Goal: Transaction & Acquisition: Purchase product/service

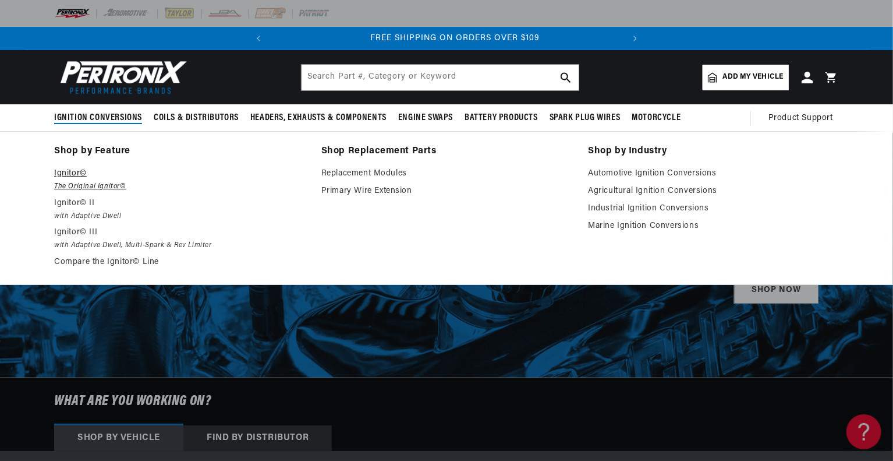
scroll to position [0, 353]
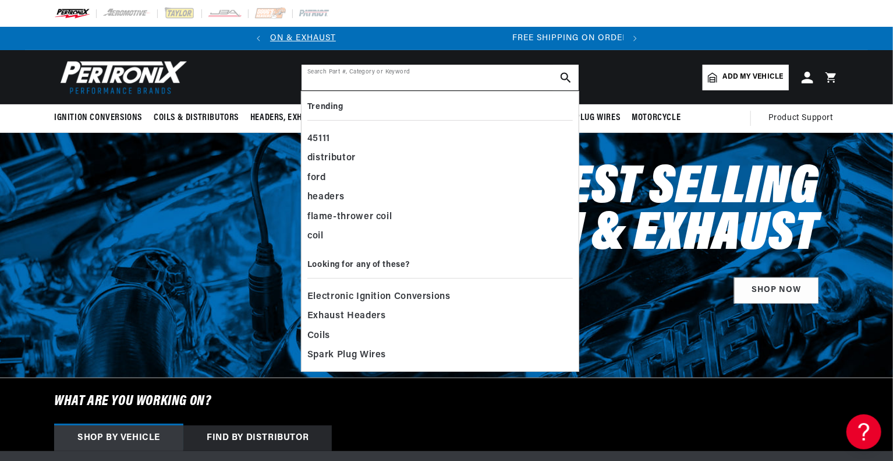
click at [361, 83] on input "text" at bounding box center [440, 78] width 277 height 26
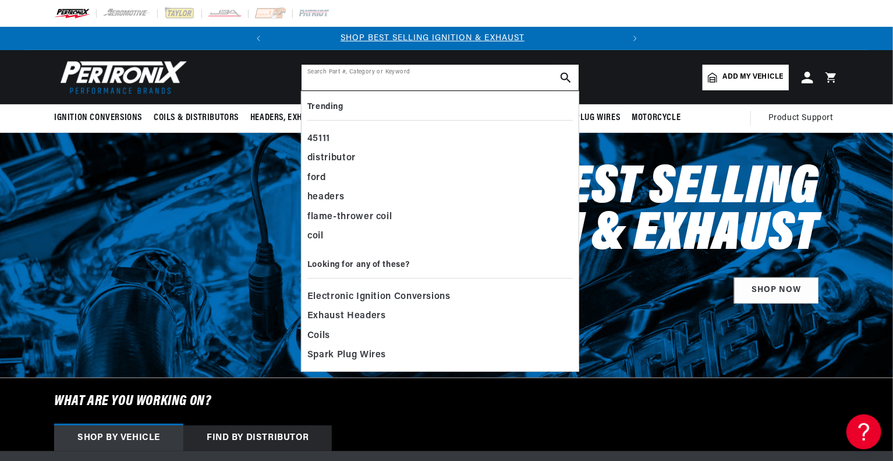
scroll to position [0, 0]
click at [347, 81] on input "text" at bounding box center [440, 78] width 277 height 26
click at [347, 79] on input "text" at bounding box center [440, 78] width 277 height 26
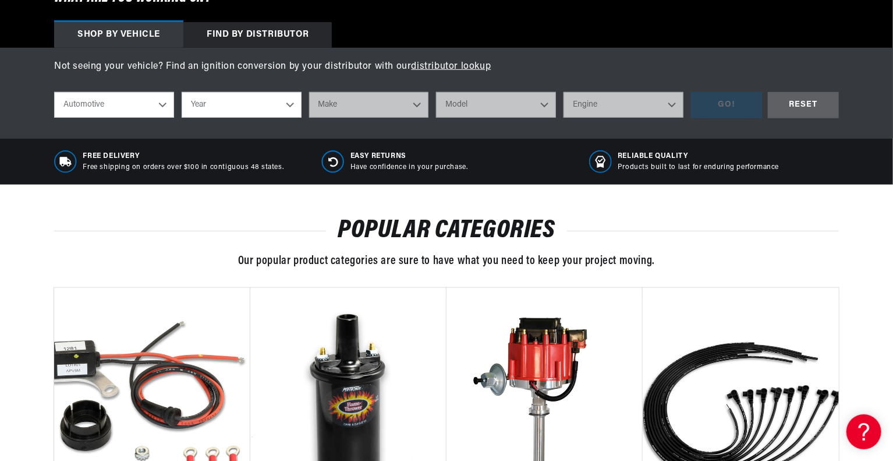
click at [146, 109] on select "Automotive Agricultural Industrial Marine Motorcycle" at bounding box center [114, 105] width 120 height 26
click at [256, 112] on select "Year 2026 2025 2024 2023 2022 2021 2020 2019 2018 2017 2016 2015 2014 2013 2012…" at bounding box center [242, 105] width 120 height 26
select select "2011"
click at [182, 92] on select "Year 2026 2025 2024 2023 2022 2021 2020 2019 2018 2017 2016 2015 2014 2013 2012…" at bounding box center [242, 105] width 120 height 26
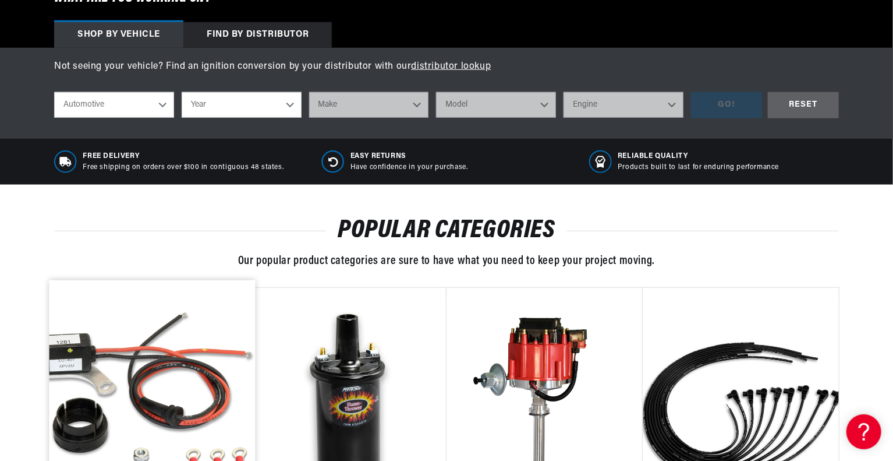
select select "2011"
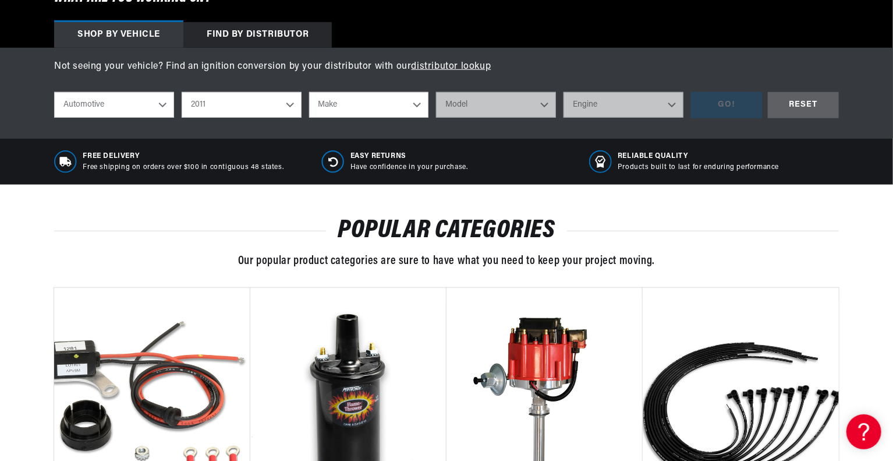
click at [362, 106] on select "Make Cadillac Chevrolet Chrysler Dodge Ford GMC INFINITI Jeep Lincoln Mercury N…" at bounding box center [369, 105] width 120 height 26
select select "Chevrolet"
click at [309, 92] on select "Make Cadillac Chevrolet Chrysler Dodge Ford GMC INFINITI Jeep Lincoln Mercury N…" at bounding box center [369, 105] width 120 height 26
select select "Chevrolet"
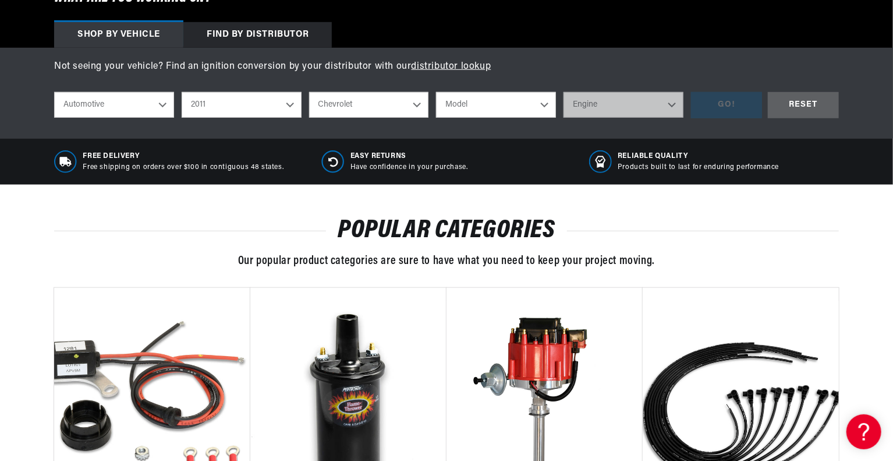
click at [488, 104] on select "Model Avalanche Camaro Caprice Colorado Corvette Express 1500 Express 2500 Expr…" at bounding box center [496, 105] width 120 height 26
select select "Silverado-1500"
click at [436, 92] on select "Model Avalanche Camaro Caprice Colorado Corvette Express 1500 Express 2500 Expr…" at bounding box center [496, 105] width 120 height 26
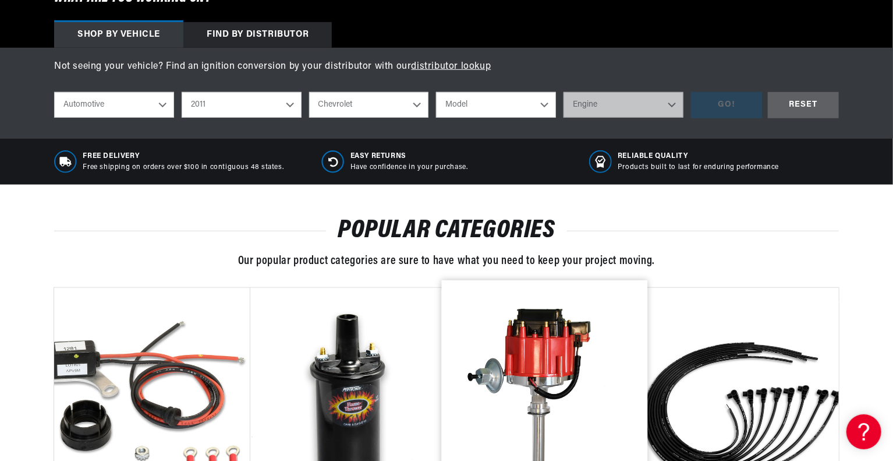
select select "Silverado-1500"
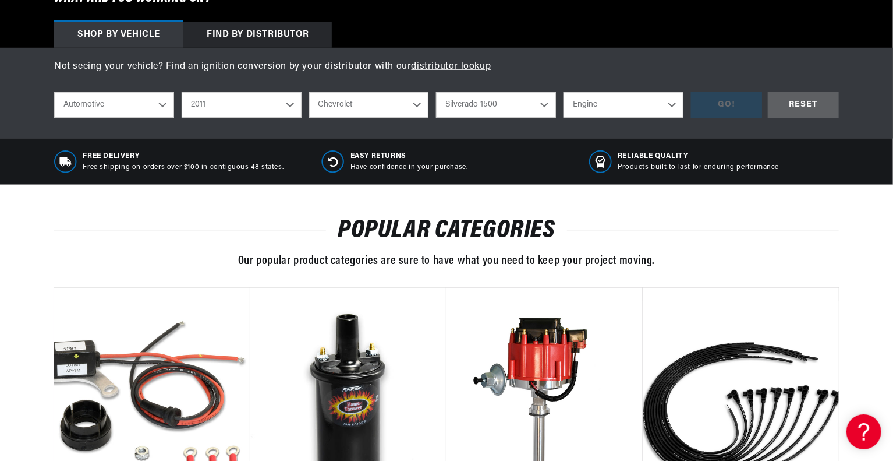
scroll to position [0, 353]
click at [645, 90] on div "shop by vehicle What are you working on? Automotive Agricultural Industrial Mar…" at bounding box center [446, 105] width 785 height 44
click at [645, 92] on select "Engine 4.3L 4.8L 5.3L 6.0L 6.2L" at bounding box center [624, 105] width 120 height 26
select select "5.3L"
click at [564, 92] on select "Engine 4.3L 4.8L 5.3L 6.0L 6.2L" at bounding box center [624, 105] width 120 height 26
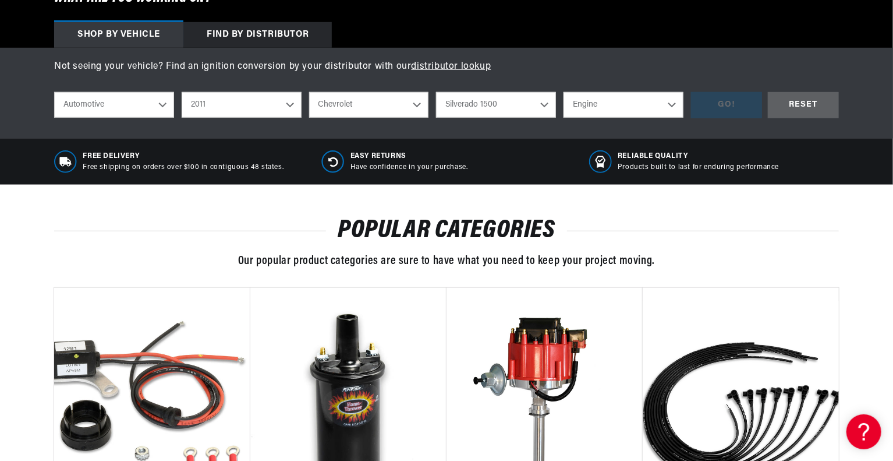
select select "5.3L"
click at [706, 94] on div "GO!" at bounding box center [726, 105] width 71 height 26
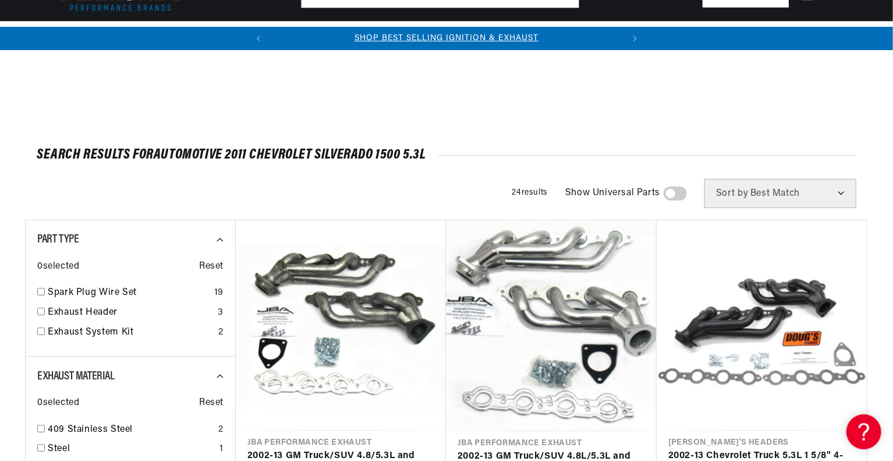
scroll to position [403, 0]
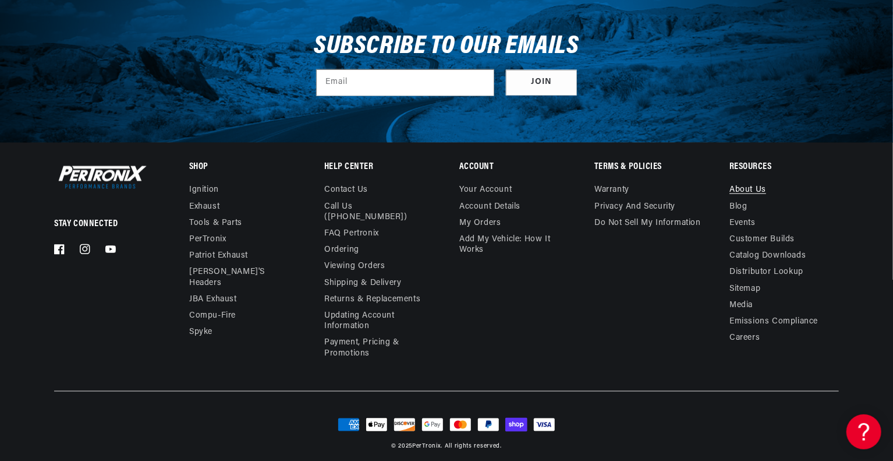
drag, startPoint x: 762, startPoint y: 179, endPoint x: 759, endPoint y: 187, distance: 9.0
click at [759, 187] on details "Resources About Us Blog Events Customer Builds Catalog Downloads Distributor Lo…" at bounding box center [784, 254] width 109 height 183
click at [759, 187] on link "About Us" at bounding box center [748, 191] width 37 height 13
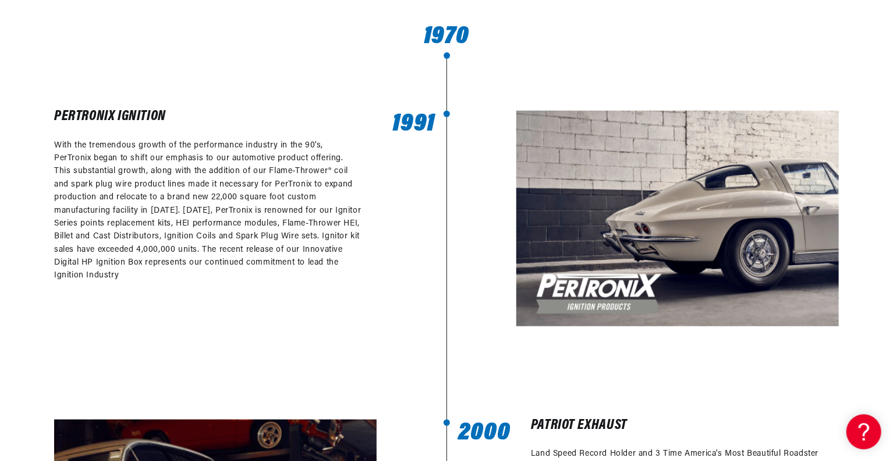
scroll to position [0, 353]
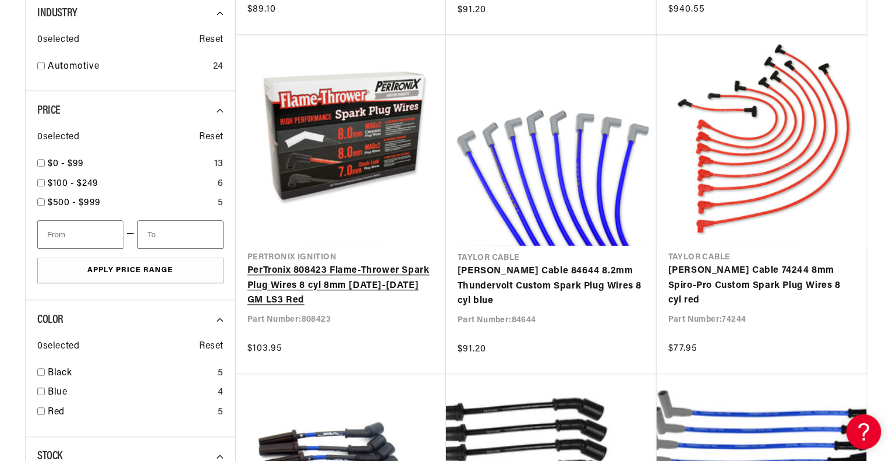
scroll to position [1205, 0]
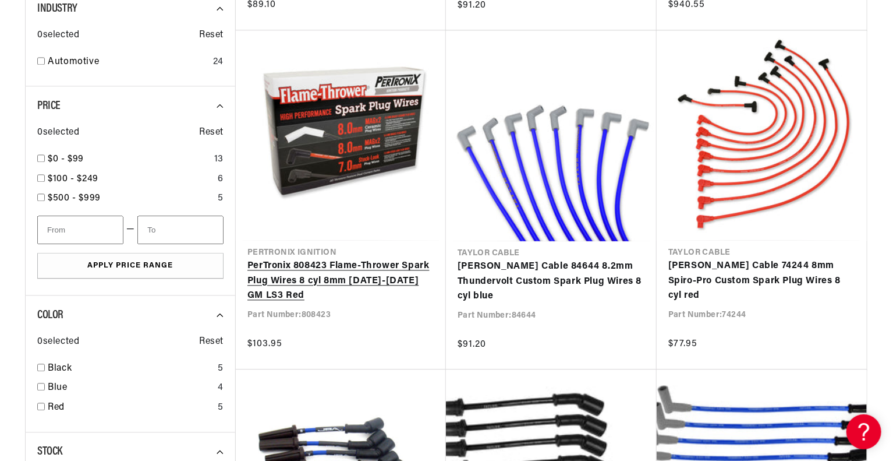
click at [340, 265] on link "PerTronix 808423 Flame-Thrower Spark Plug Wires 8 cyl 8mm 2010-2013 GM LS3 Red" at bounding box center [340, 281] width 187 height 45
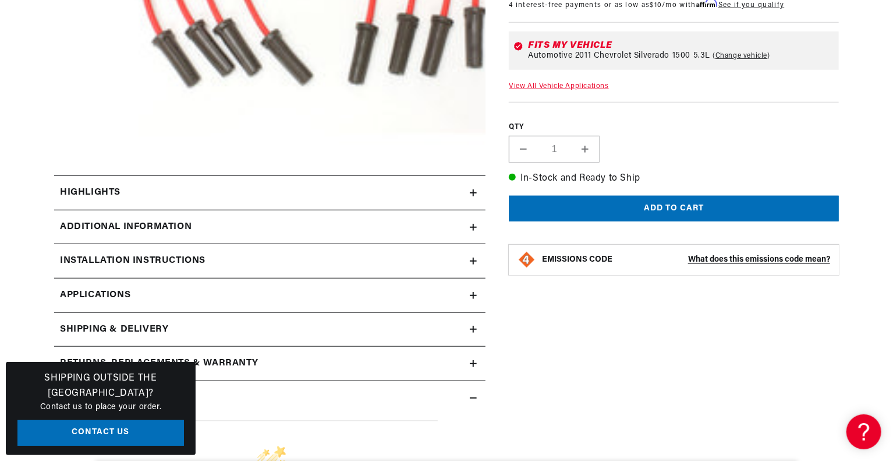
scroll to position [466, 0]
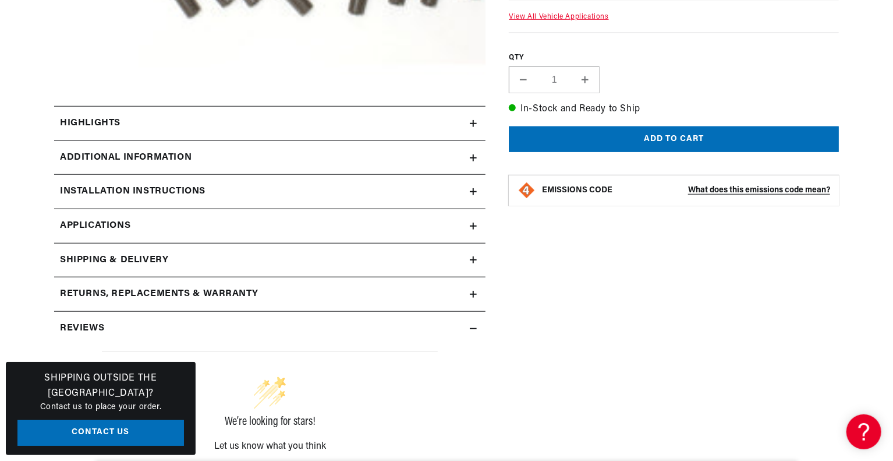
click at [482, 121] on summary "Highlights" at bounding box center [269, 124] width 431 height 34
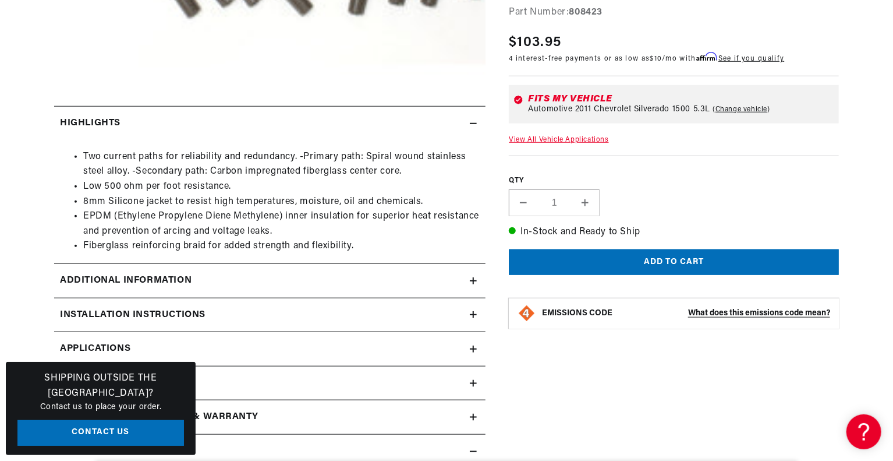
scroll to position [0, 353]
click at [482, 121] on summary "Highlights" at bounding box center [269, 124] width 431 height 34
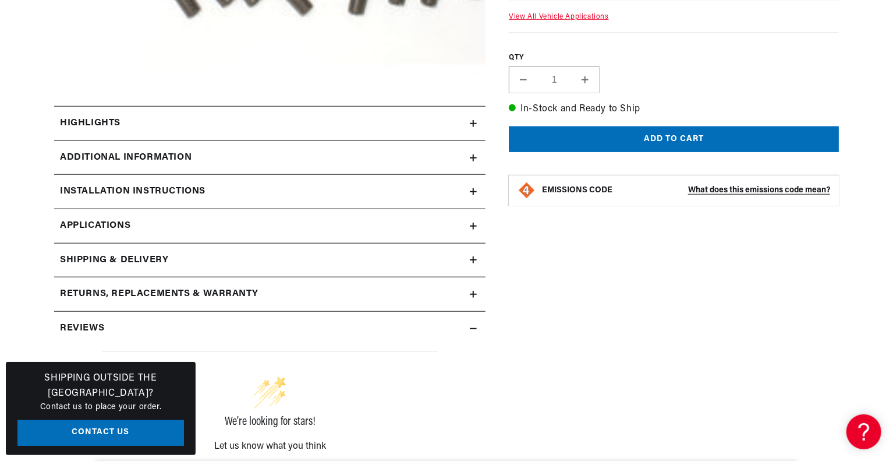
click at [482, 121] on summary "Highlights" at bounding box center [269, 124] width 431 height 34
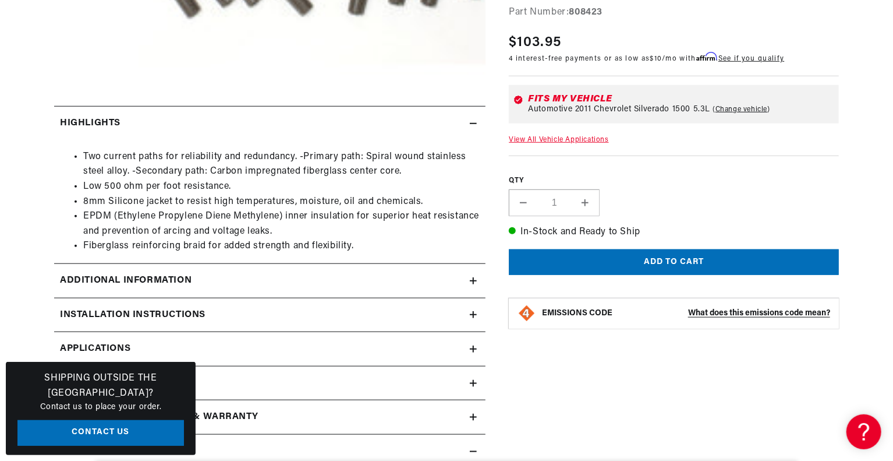
click at [465, 123] on div "Highlights" at bounding box center [262, 123] width 416 height 15
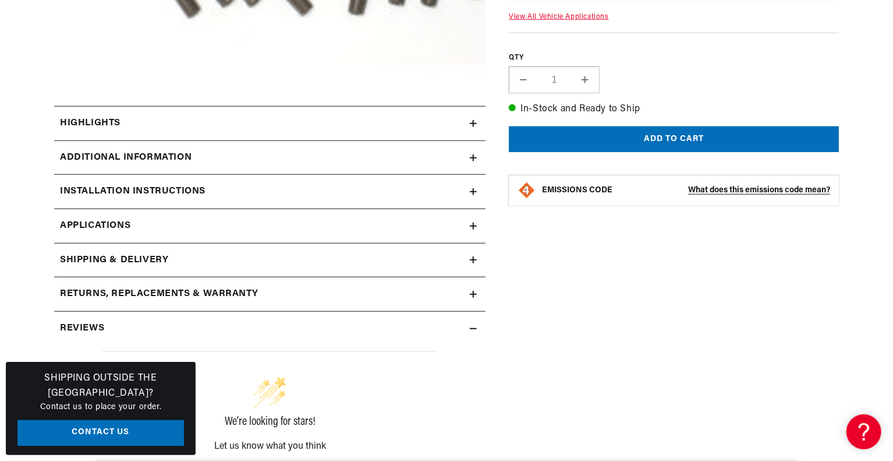
click at [245, 161] on div "Additional Information" at bounding box center [262, 157] width 416 height 15
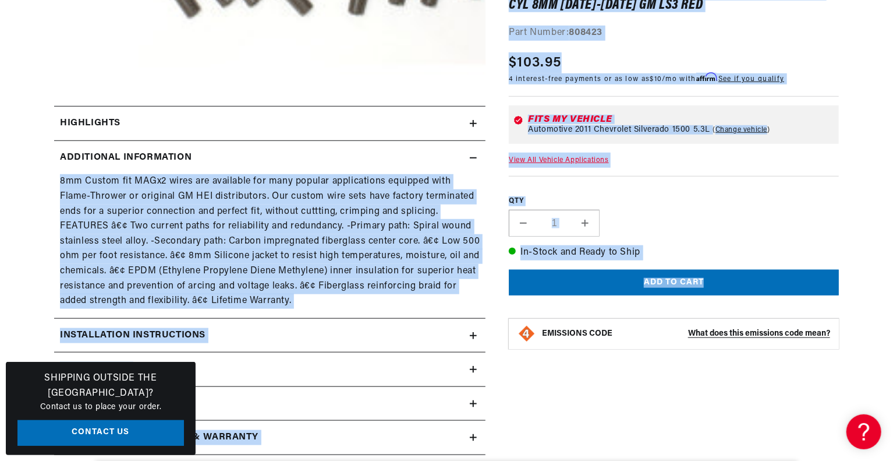
drag, startPoint x: 488, startPoint y: 158, endPoint x: 476, endPoint y: 158, distance: 12.8
click at [476, 158] on div "PerTronix 808423 Flame-Thrower Spark Plug Wires 8 cyl 8mm 2010-2013 GM LS3 Red …" at bounding box center [446, 201] width 785 height 984
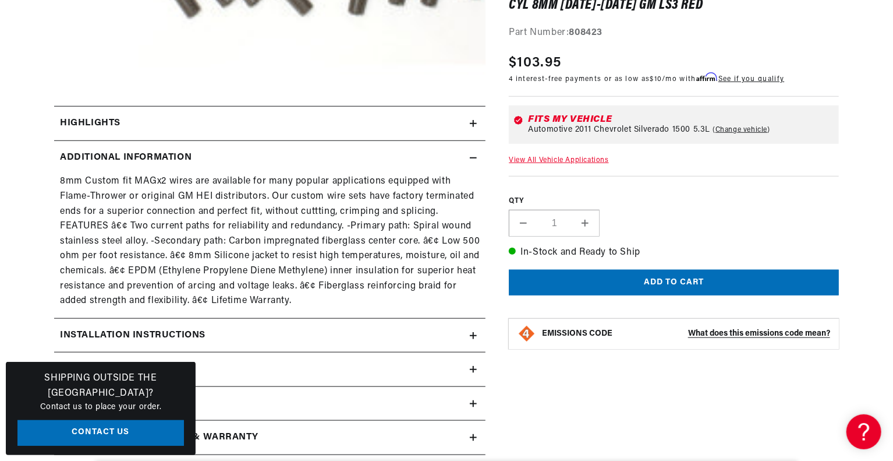
click at [476, 158] on icon at bounding box center [473, 158] width 7 height 0
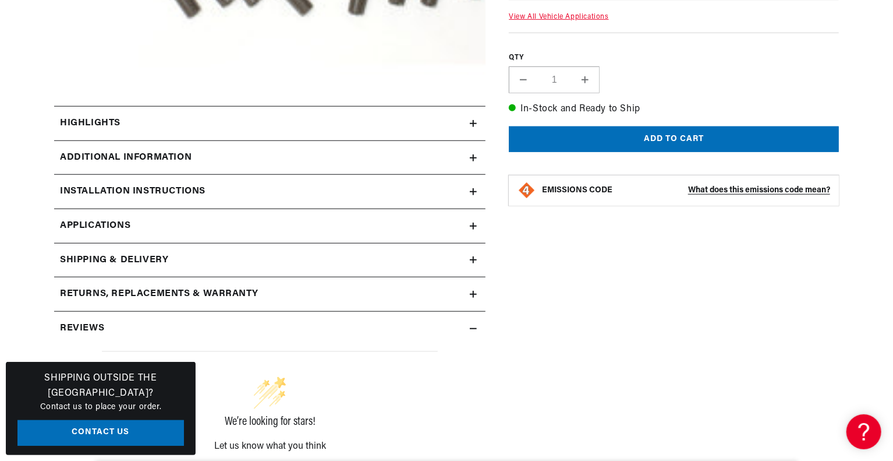
scroll to position [0, 0]
click at [473, 189] on icon at bounding box center [473, 191] width 0 height 7
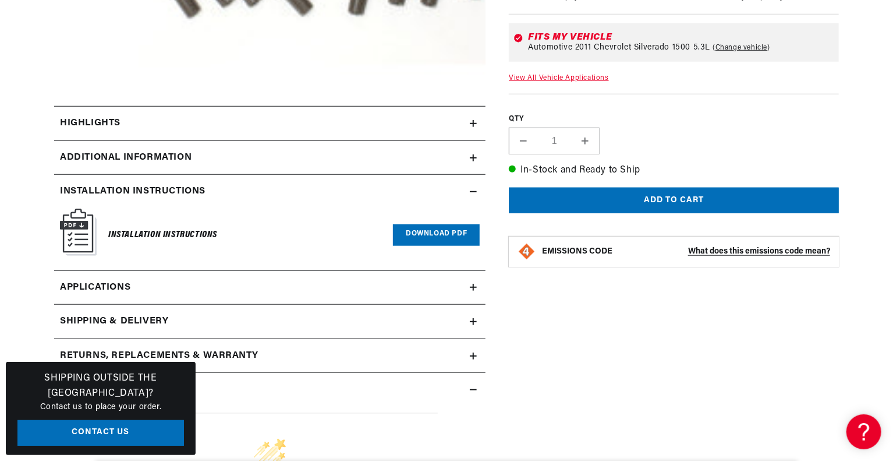
click at [465, 281] on link "Applications" at bounding box center [269, 288] width 431 height 34
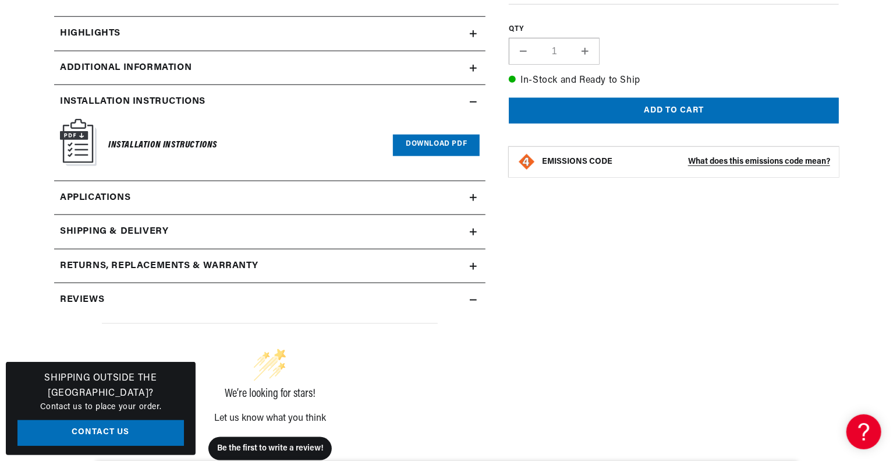
scroll to position [626, 0]
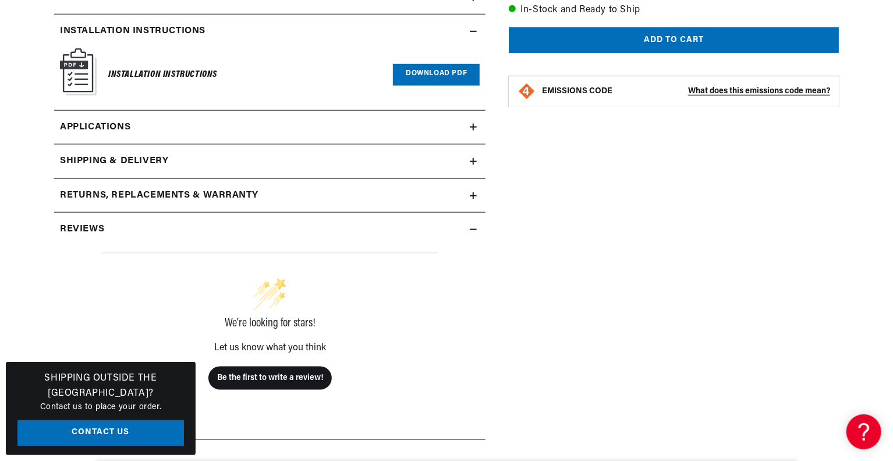
click at [475, 26] on summary "Installation instructions" at bounding box center [269, 32] width 431 height 34
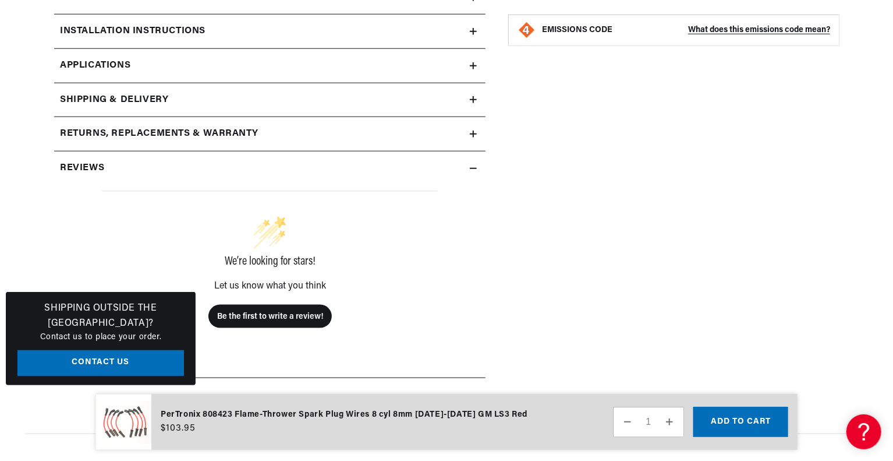
click at [423, 132] on div "Returns, Replacements & Warranty" at bounding box center [262, 133] width 416 height 15
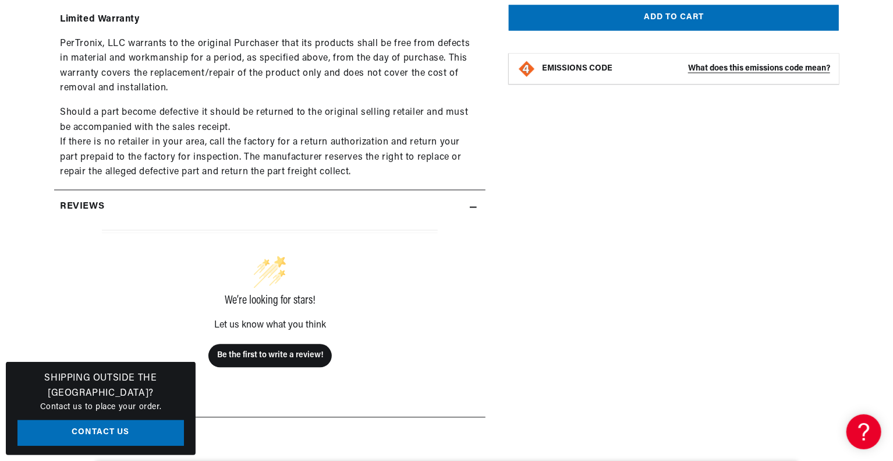
scroll to position [0, 353]
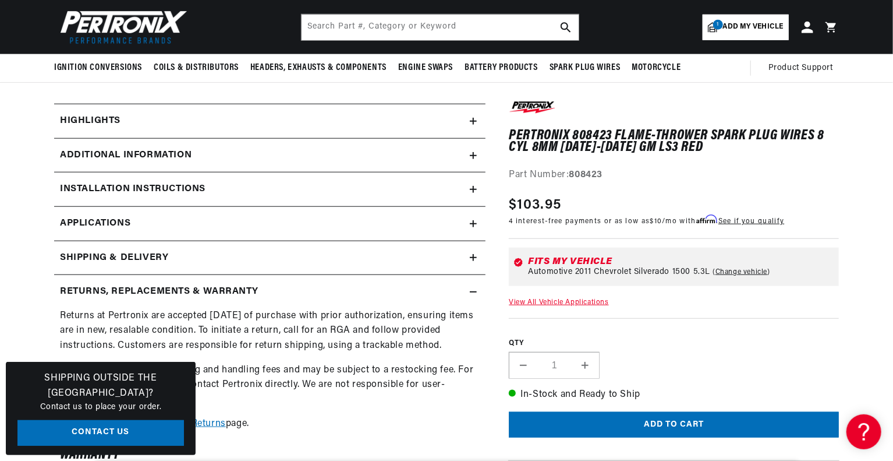
scroll to position [466, 0]
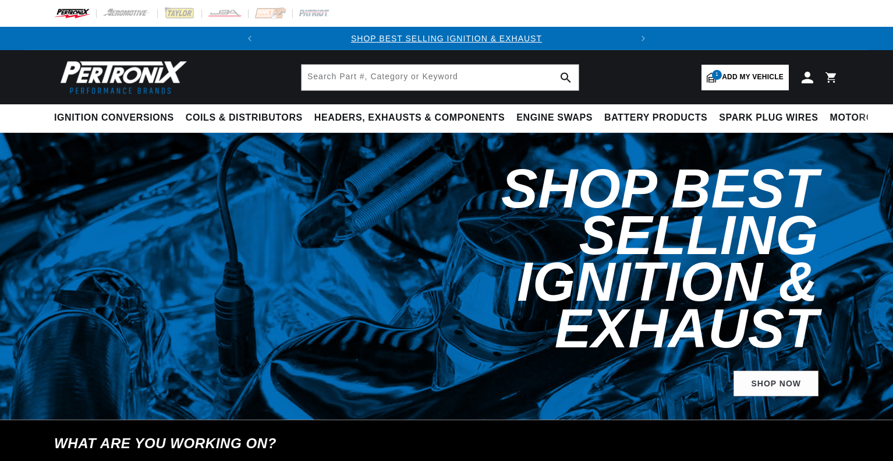
select select "2011"
select select "Chevrolet"
select select "Silverado-1500"
select select "5.3L"
